Goal: Book appointment/travel/reservation

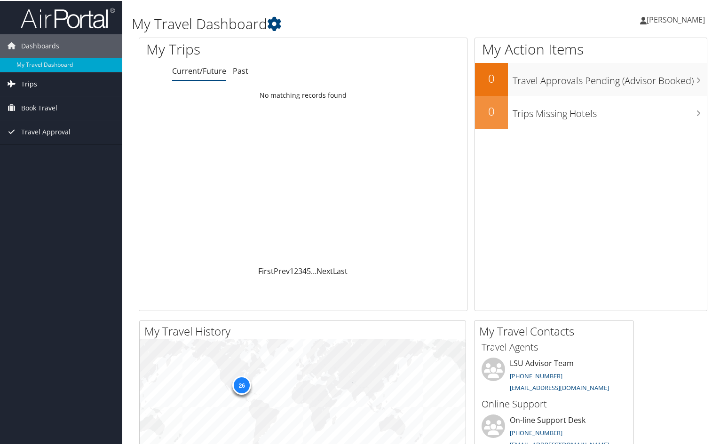
click at [53, 82] on link "Trips" at bounding box center [61, 84] width 122 height 24
click at [50, 148] on span "Book Travel" at bounding box center [39, 150] width 36 height 24
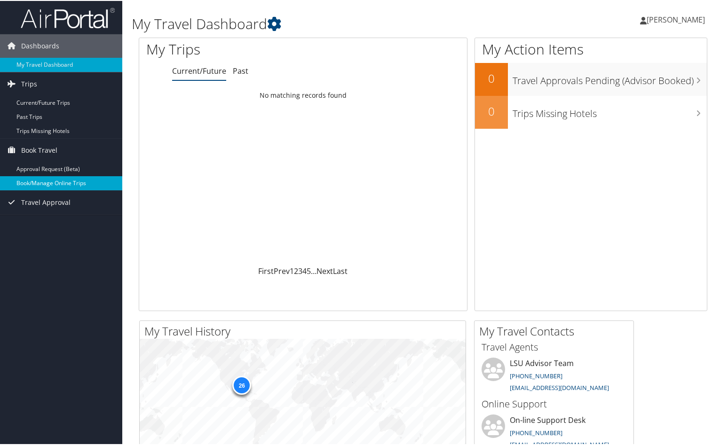
click at [55, 182] on link "Book/Manage Online Trips" at bounding box center [61, 182] width 122 height 14
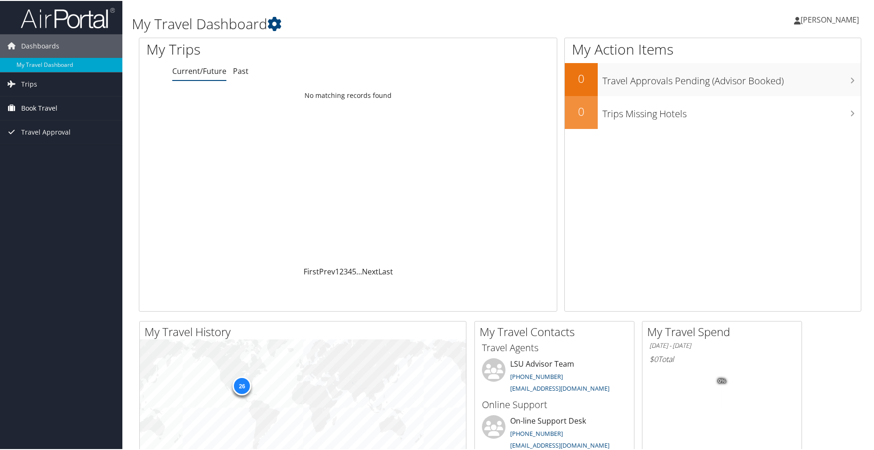
click at [37, 106] on span "Book Travel" at bounding box center [39, 107] width 36 height 24
click at [52, 141] on link "Book/Manage Online Trips" at bounding box center [61, 140] width 122 height 14
